Goal: Transaction & Acquisition: Purchase product/service

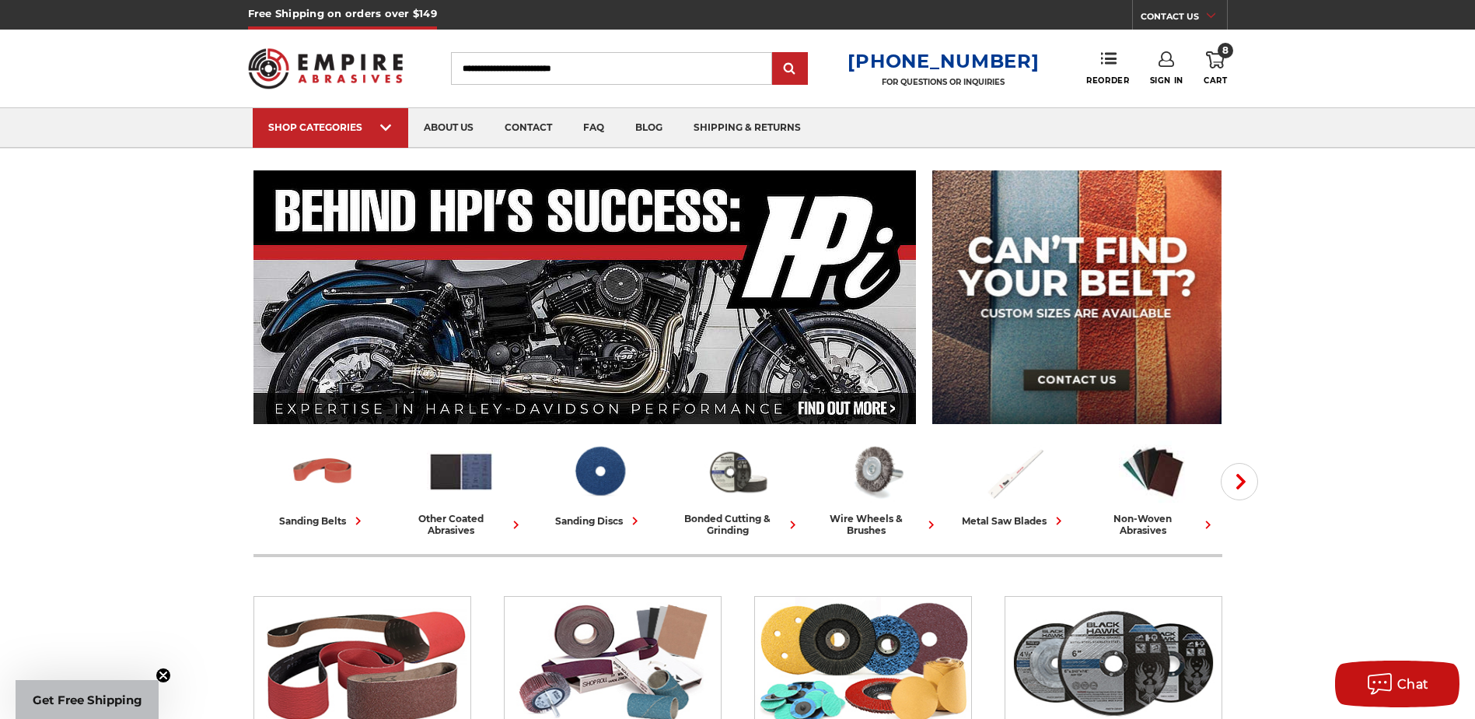
click at [1225, 59] on icon at bounding box center [1215, 59] width 19 height 17
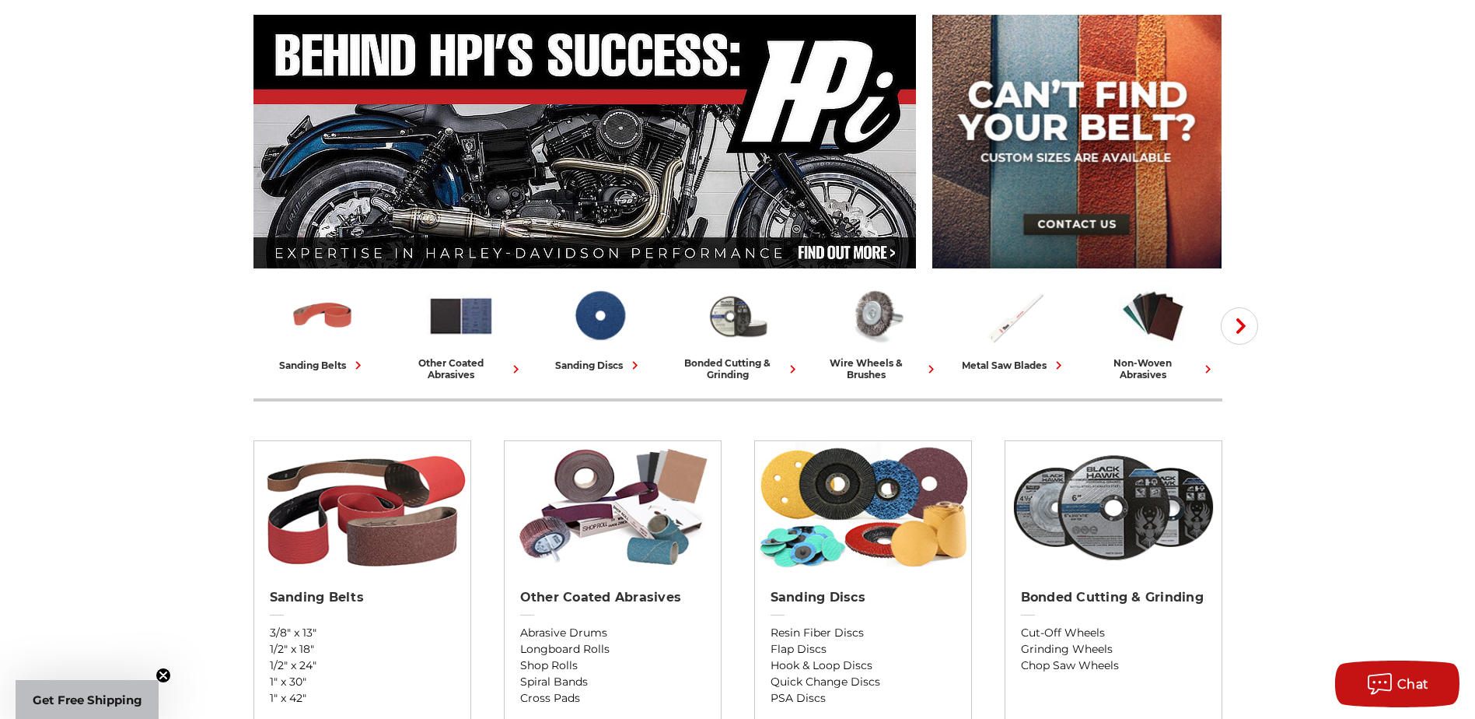
scroll to position [233, 0]
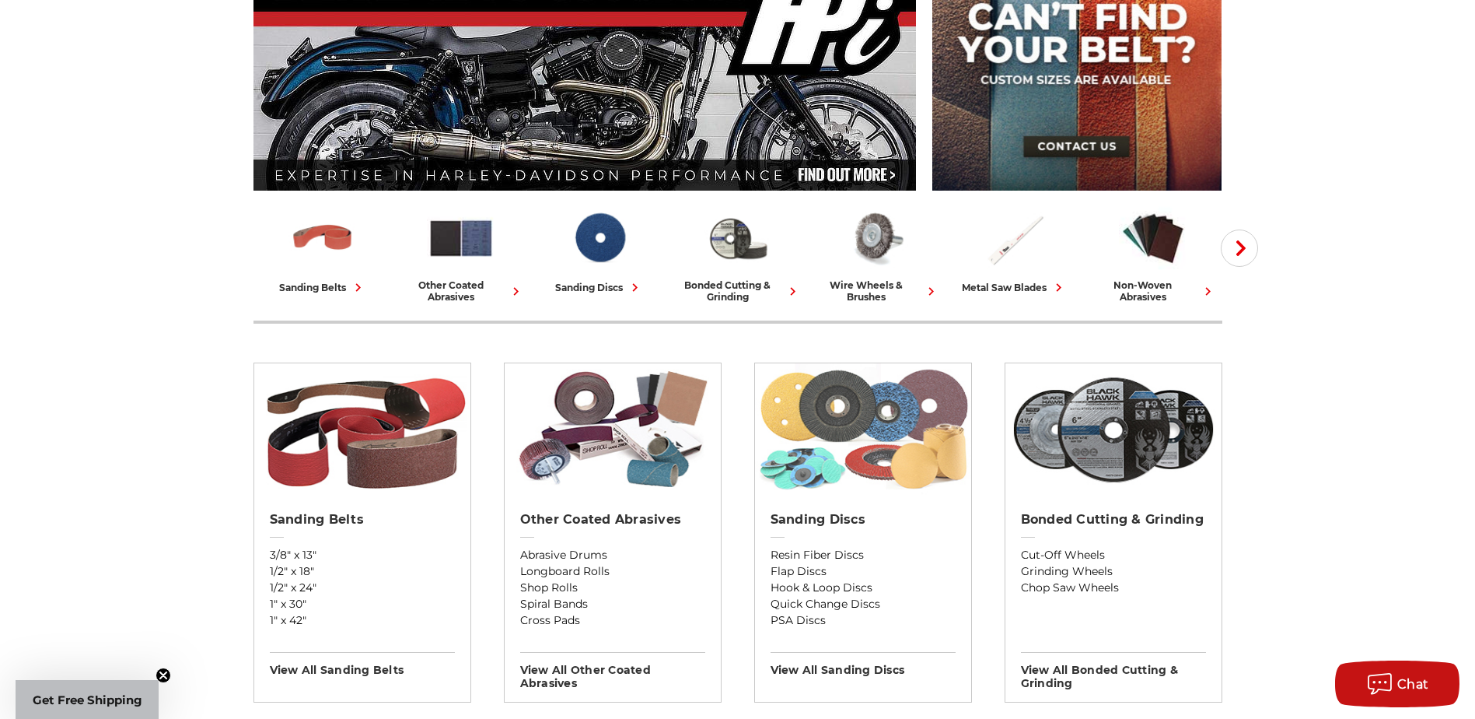
click at [864, 414] on img at bounding box center [863, 429] width 216 height 132
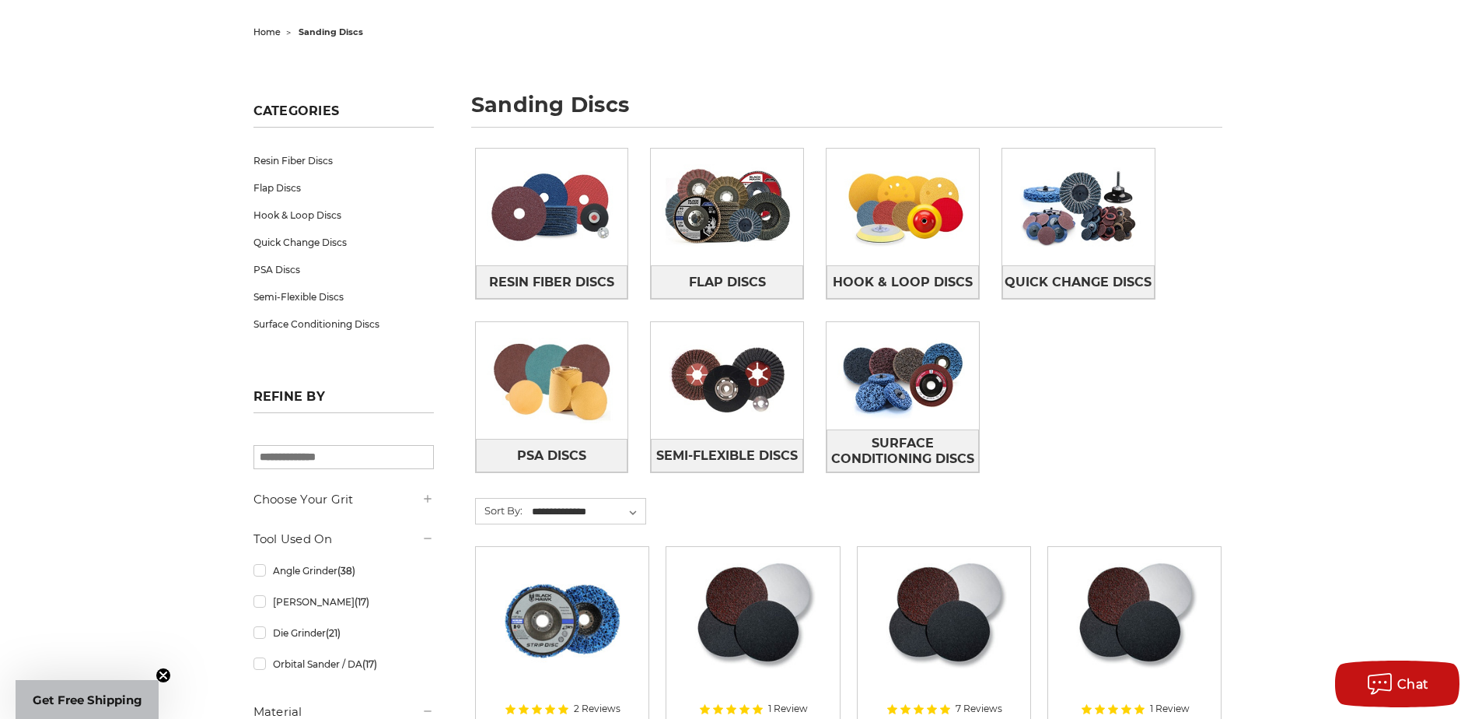
scroll to position [156, 0]
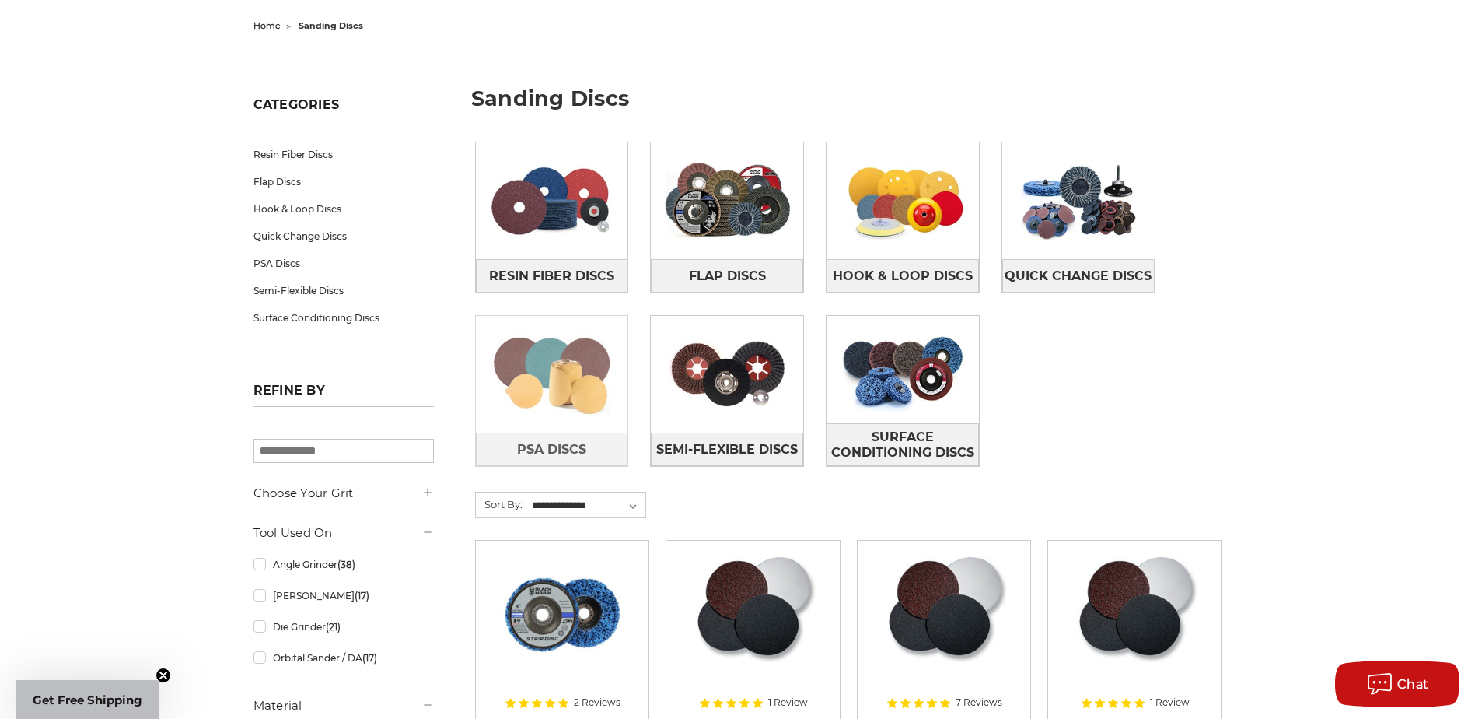
click at [543, 387] on img at bounding box center [552, 373] width 152 height 107
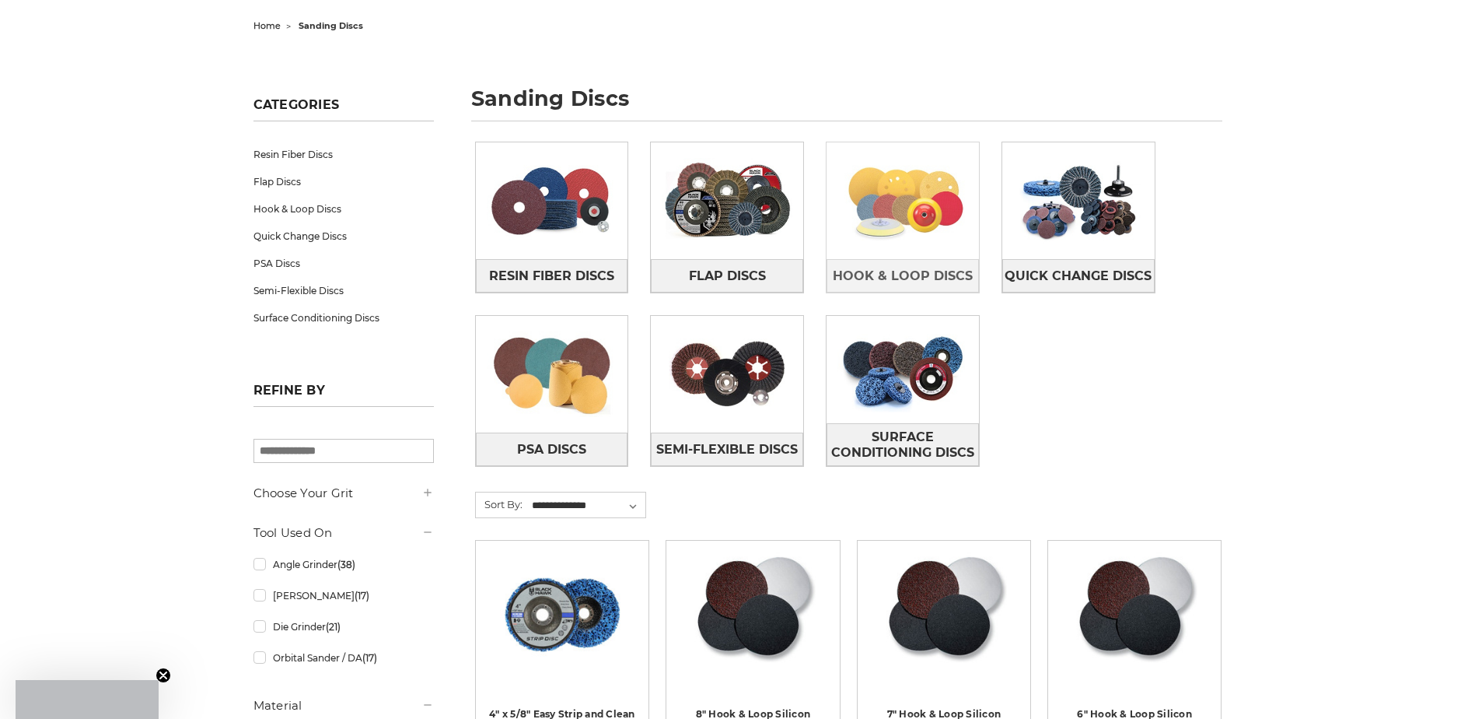
click at [880, 206] on img at bounding box center [903, 200] width 152 height 107
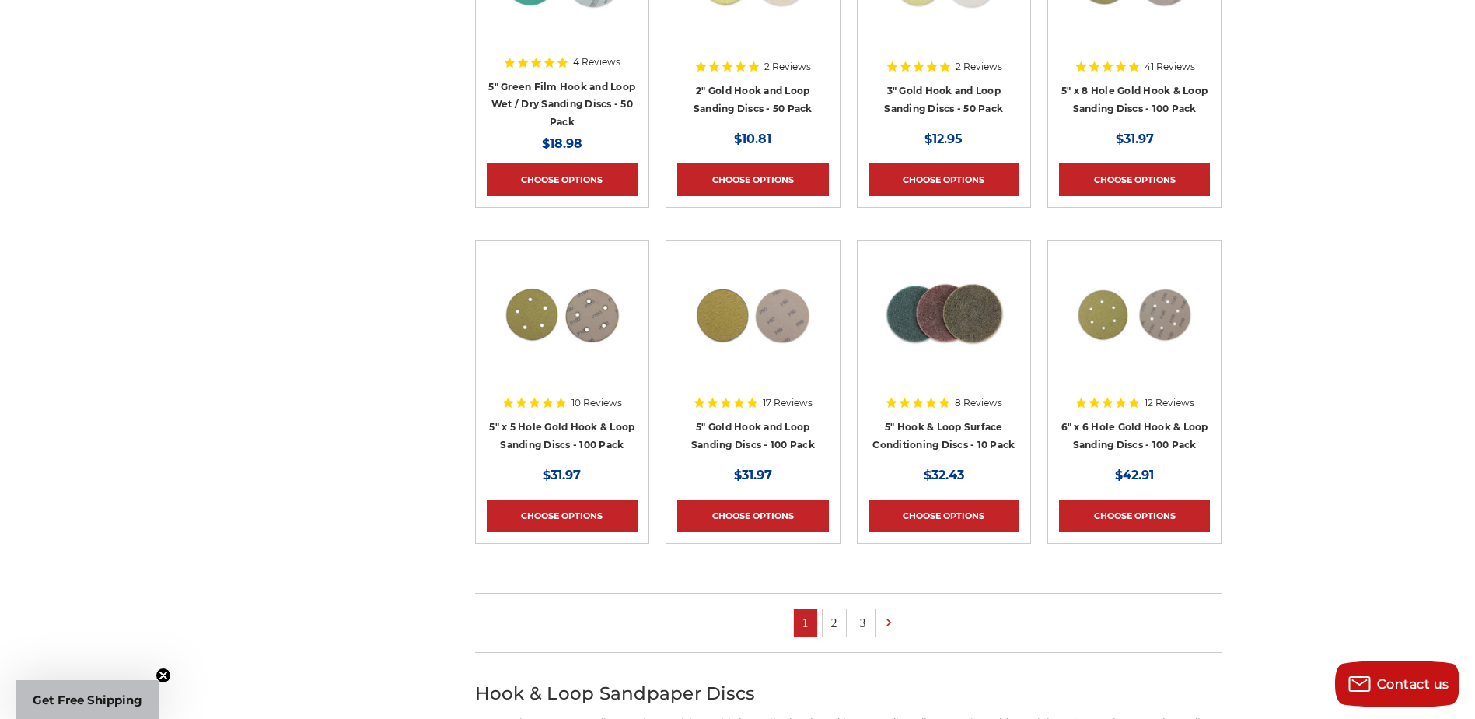
scroll to position [778, 0]
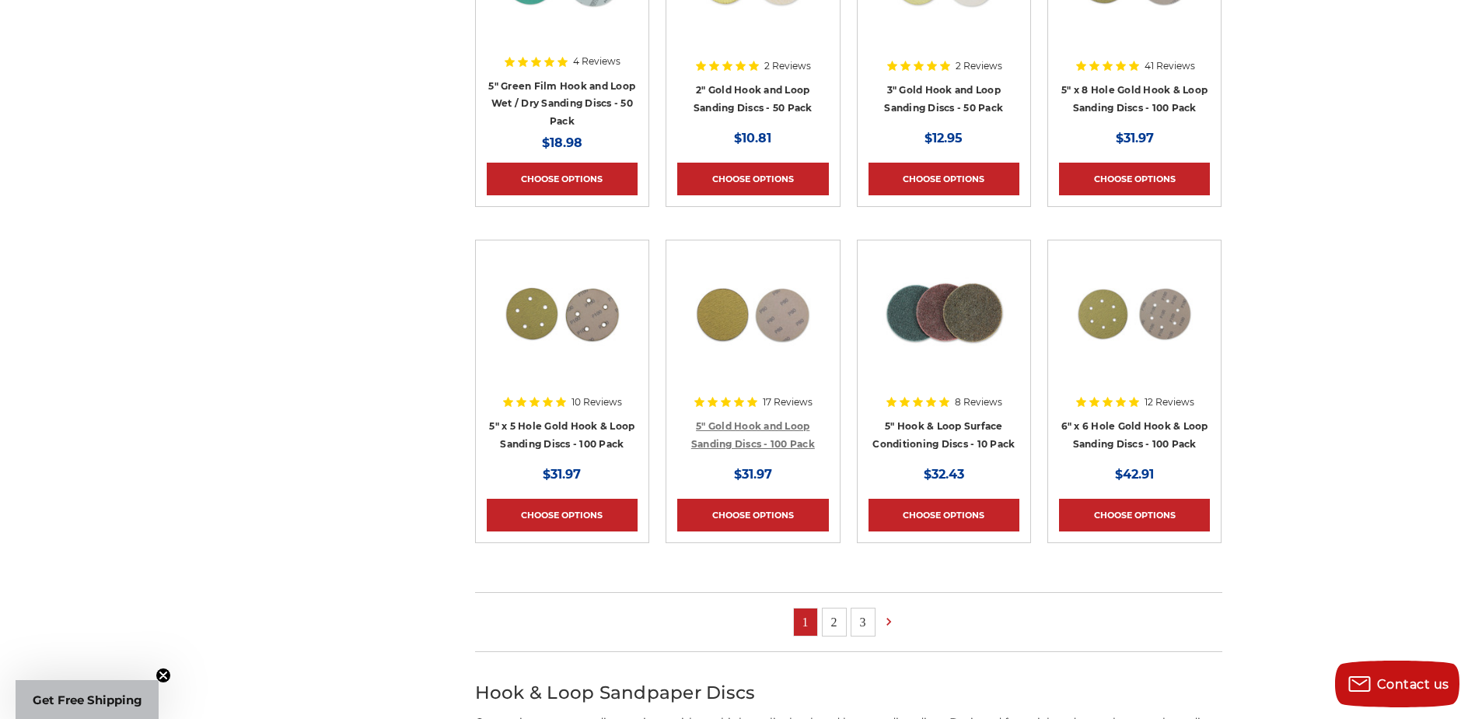
click at [799, 430] on link "5" Gold Hook and Loop Sanding Discs - 100 Pack" at bounding box center [753, 435] width 124 height 30
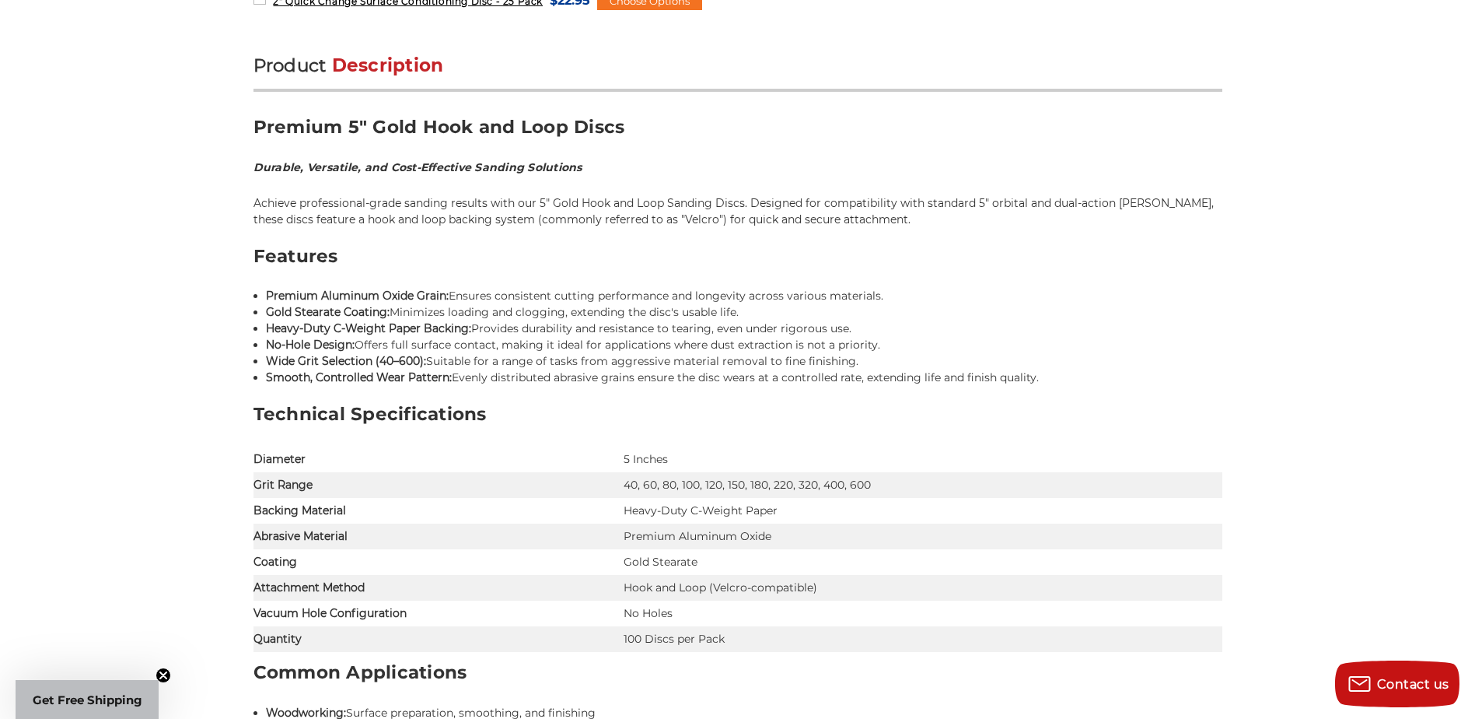
scroll to position [1011, 0]
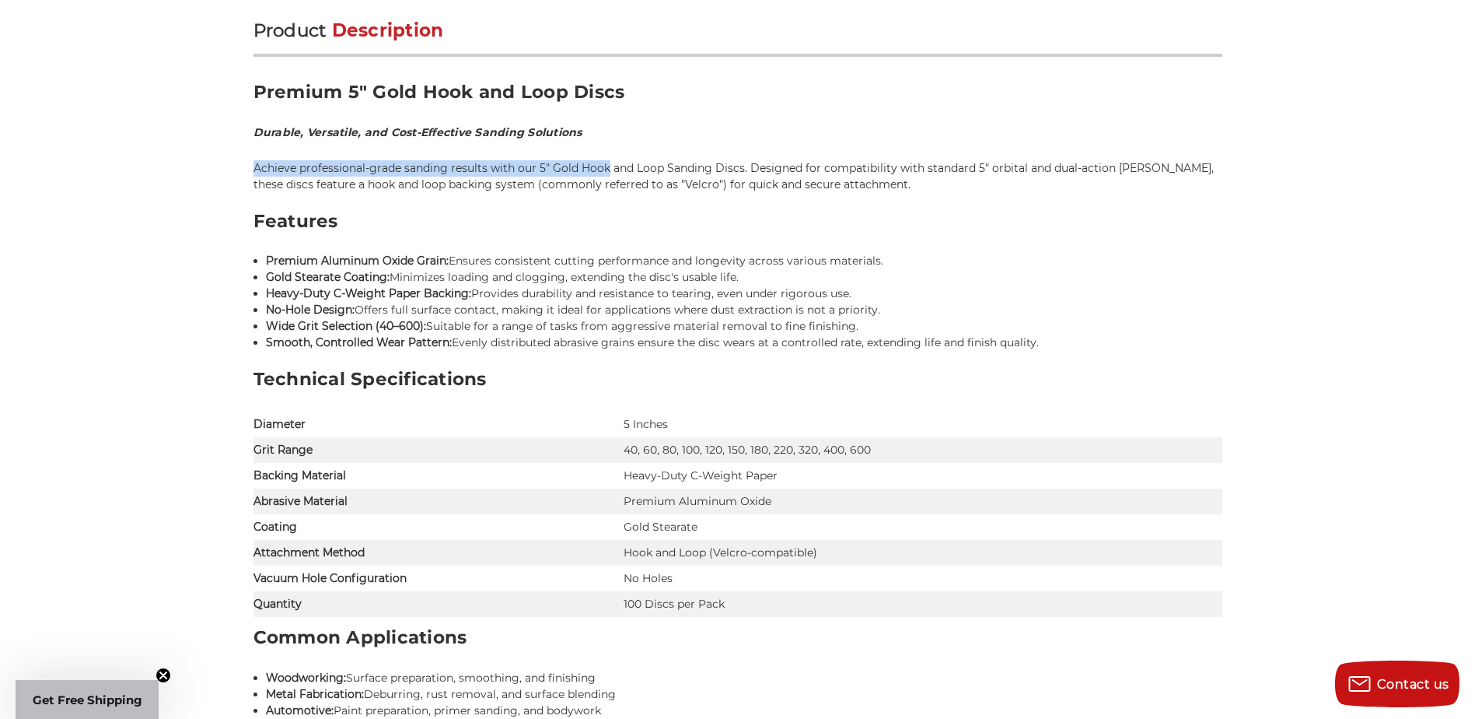
drag, startPoint x: 254, startPoint y: 166, endPoint x: 607, endPoint y: 167, distance: 353.0
click at [607, 167] on p "Achieve professional-grade sanding results with our 5" Gold Hook and Loop Sandi…" at bounding box center [738, 176] width 969 height 33
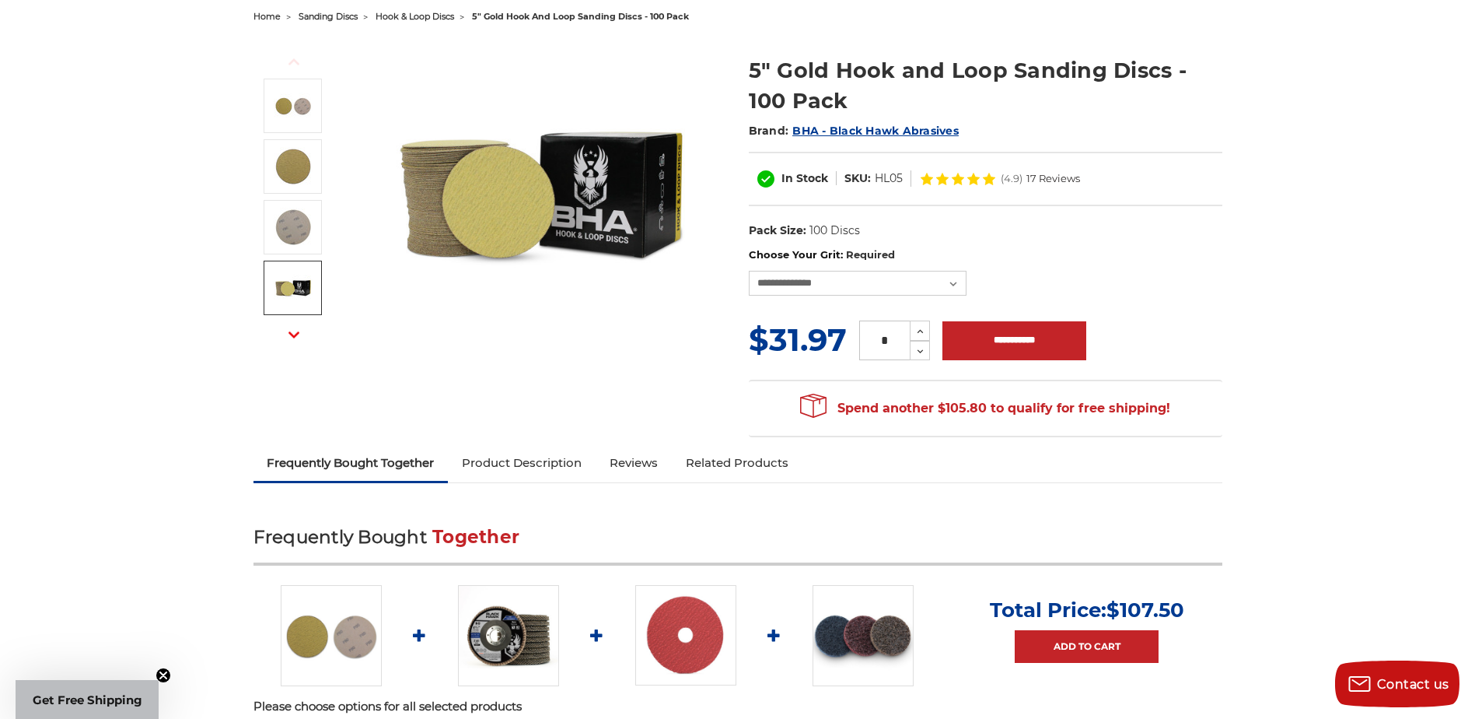
scroll to position [0, 0]
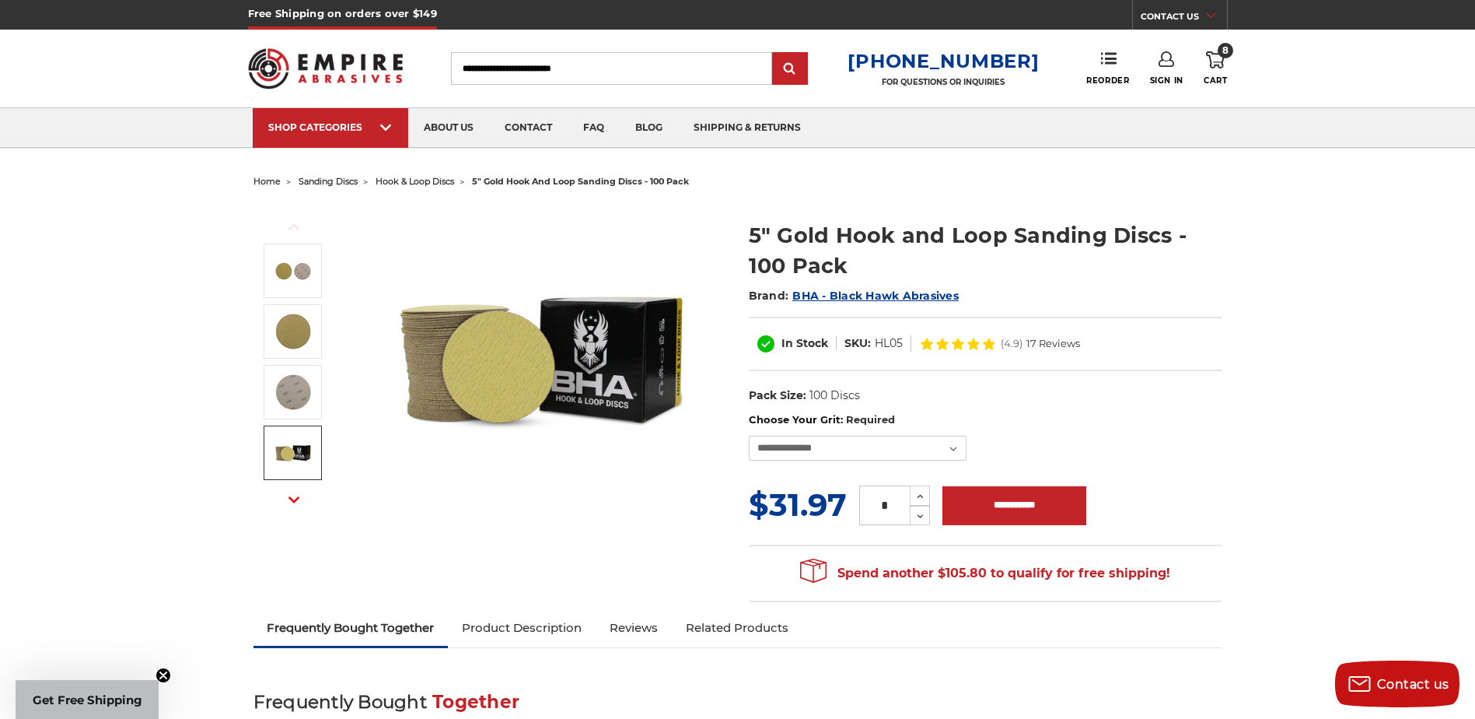
click at [290, 503] on icon "button" at bounding box center [294, 499] width 11 height 11
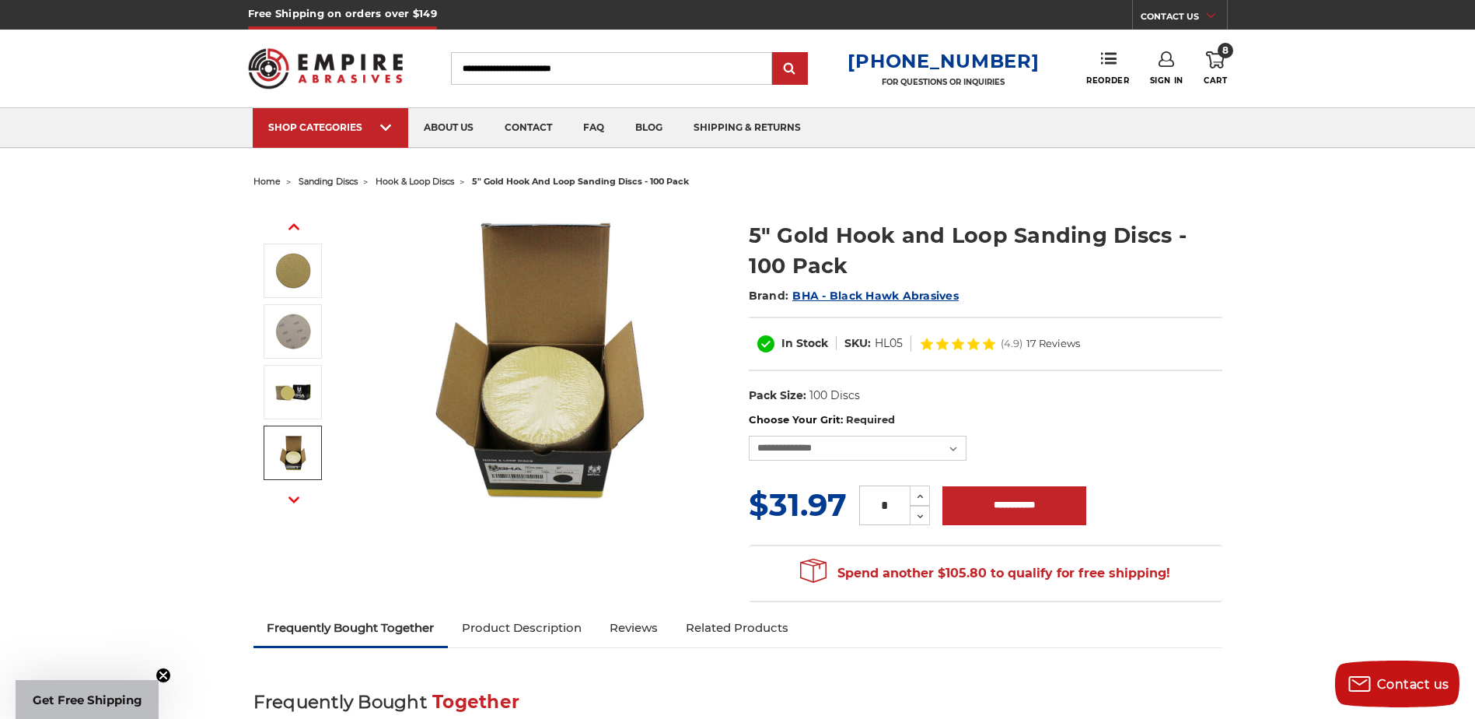
click at [299, 449] on img at bounding box center [293, 452] width 39 height 39
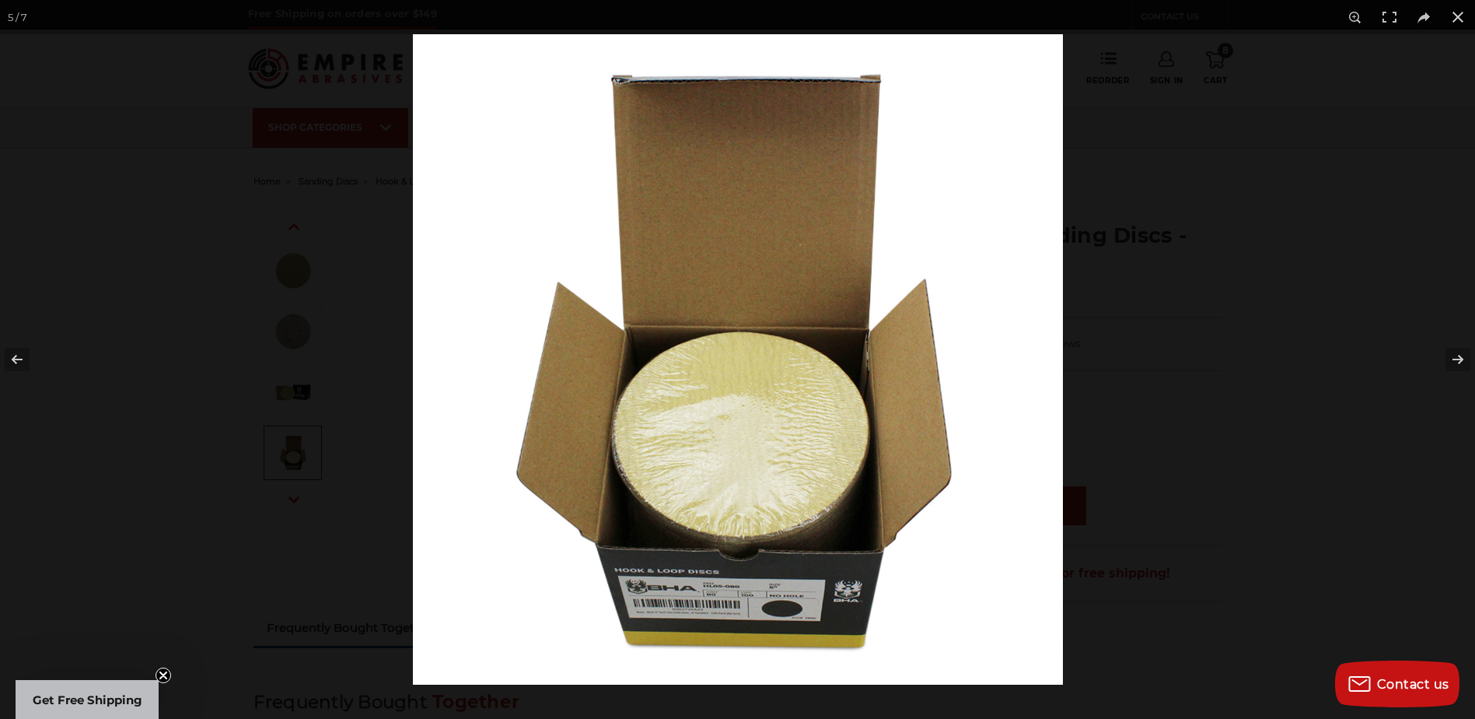
click at [134, 542] on div at bounding box center [737, 359] width 1475 height 719
